Goal: Find specific page/section: Find specific page/section

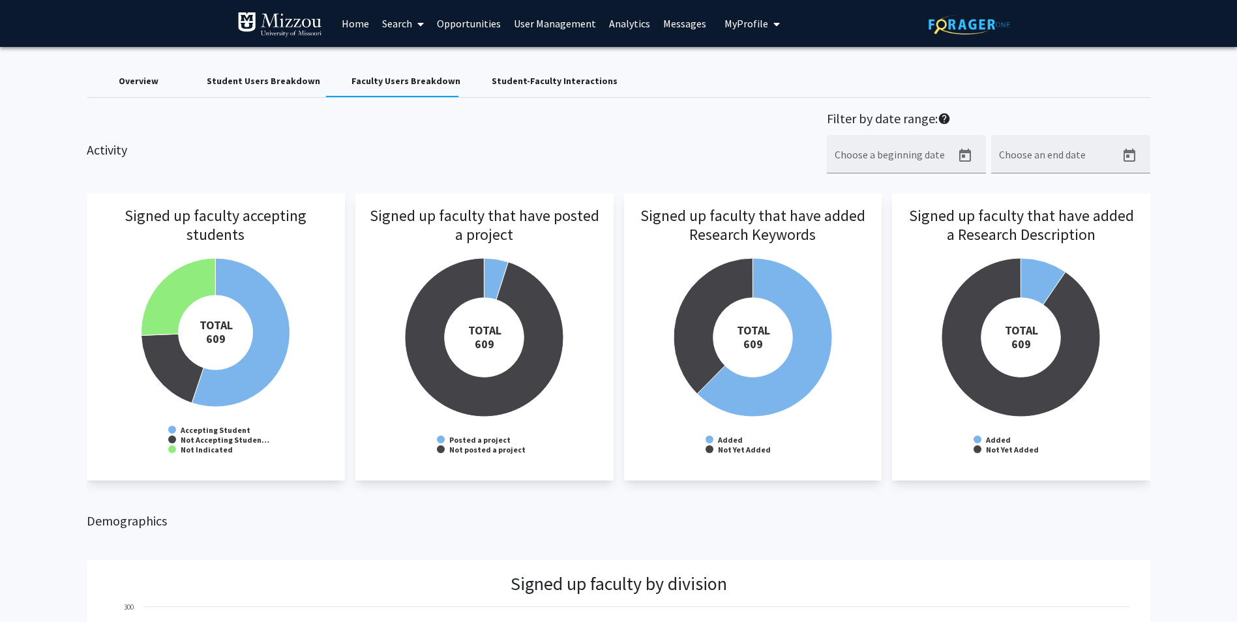
click at [348, 23] on link "Home" at bounding box center [355, 24] width 40 height 46
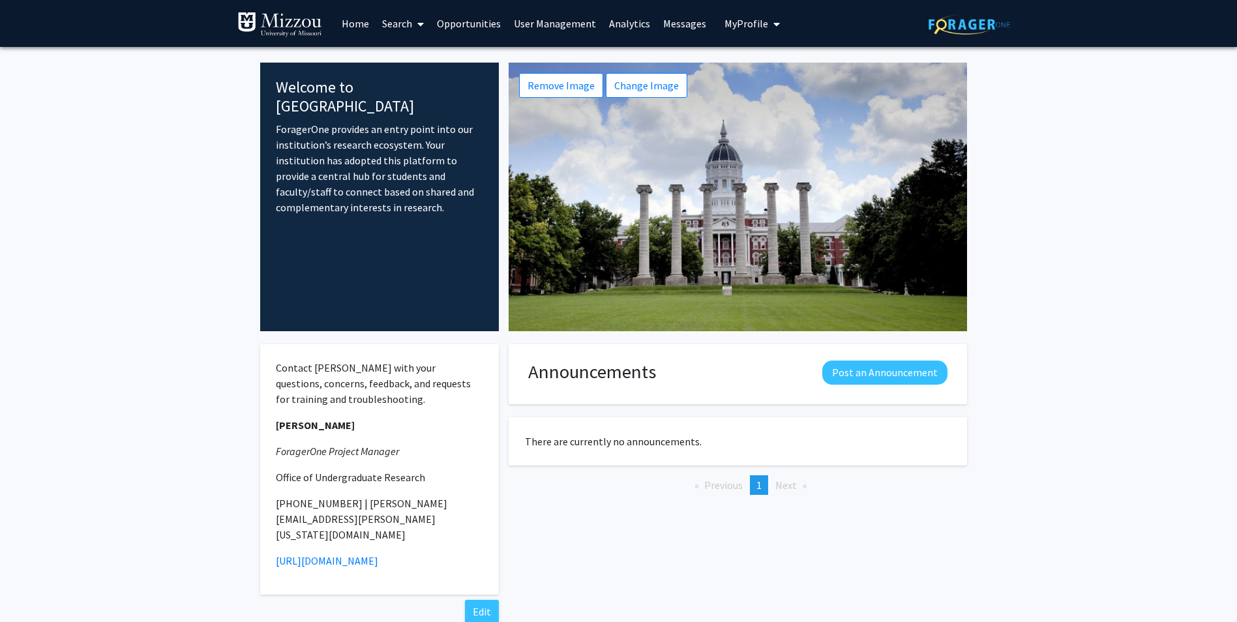
click at [380, 26] on link "Search" at bounding box center [403, 24] width 55 height 46
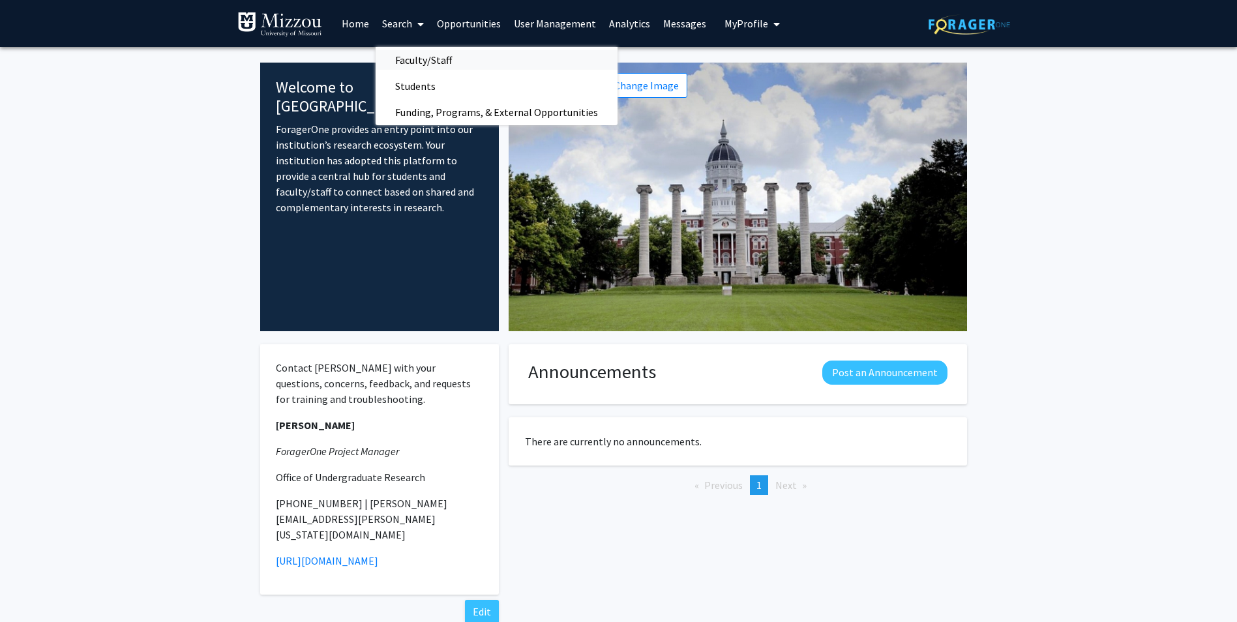
click at [399, 72] on span "Faculty/Staff" at bounding box center [424, 60] width 96 height 26
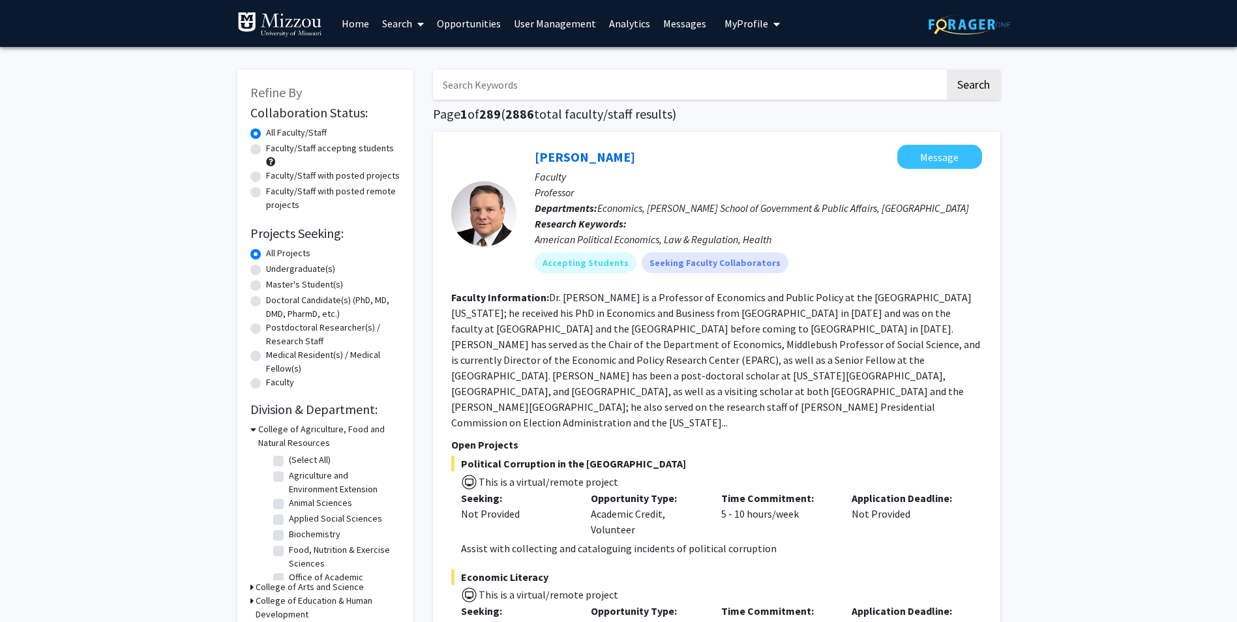
click at [494, 81] on input "Search Keywords" at bounding box center [689, 85] width 512 height 30
type input "[PERSON_NAME]"
click at [947, 70] on button "Search" at bounding box center [973, 85] width 53 height 30
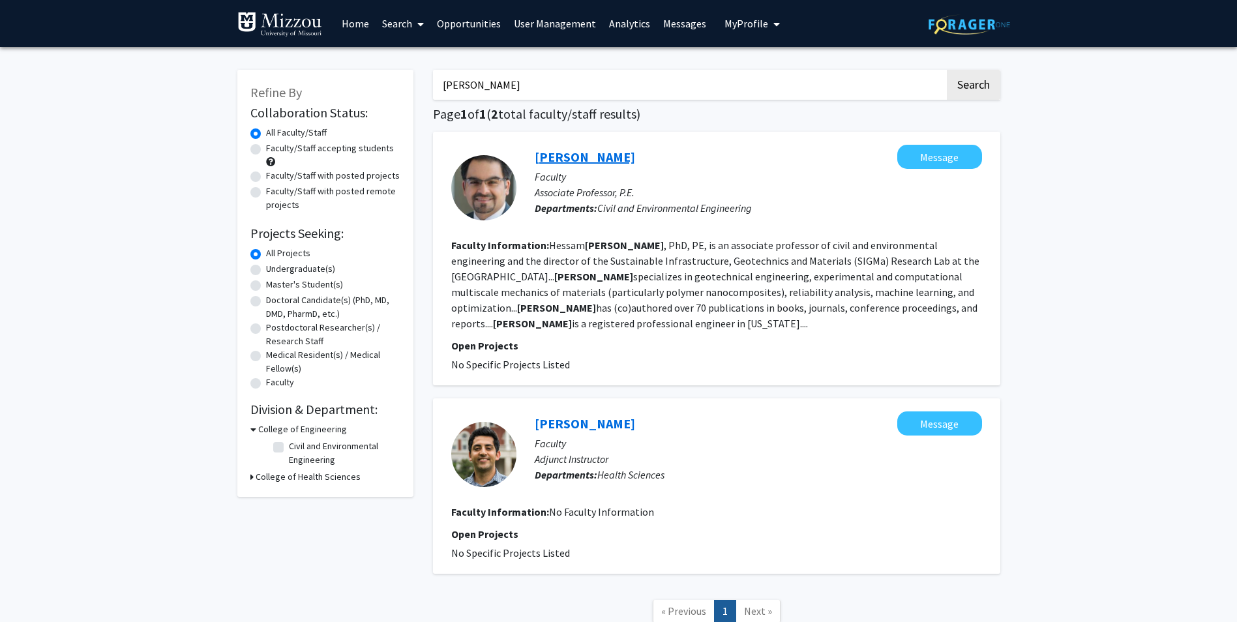
click at [611, 156] on link "[PERSON_NAME]" at bounding box center [585, 157] width 100 height 16
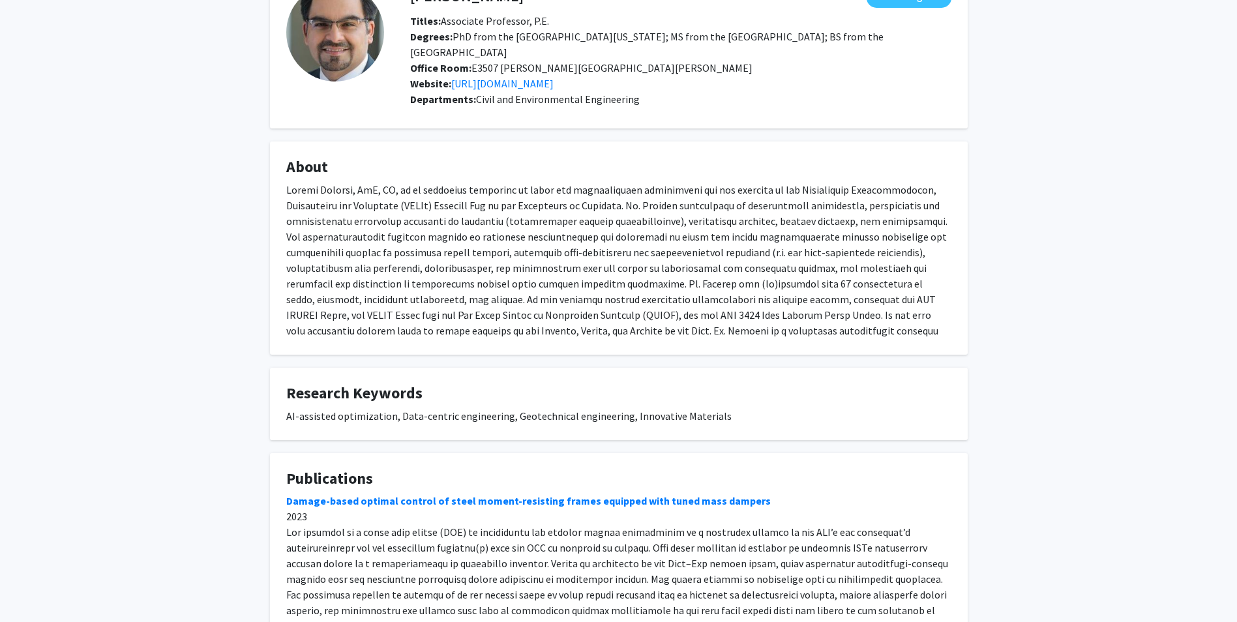
scroll to position [220, 0]
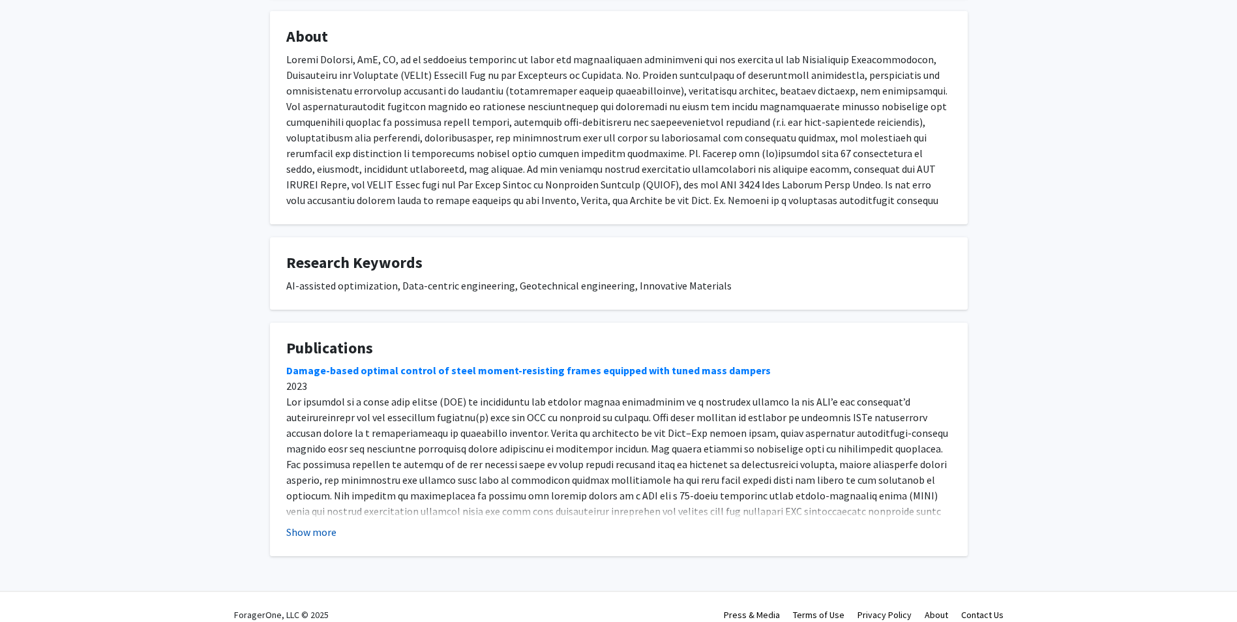
click at [322, 524] on button "Show more" at bounding box center [311, 532] width 50 height 16
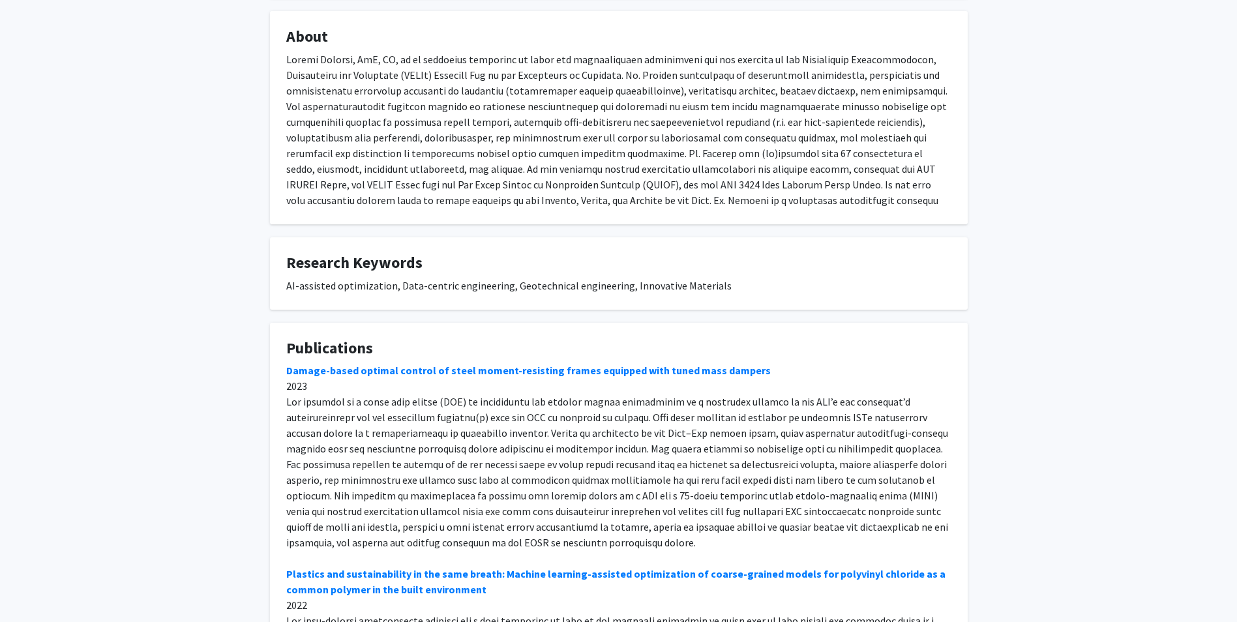
scroll to position [0, 0]
